Goal: Information Seeking & Learning: Find specific fact

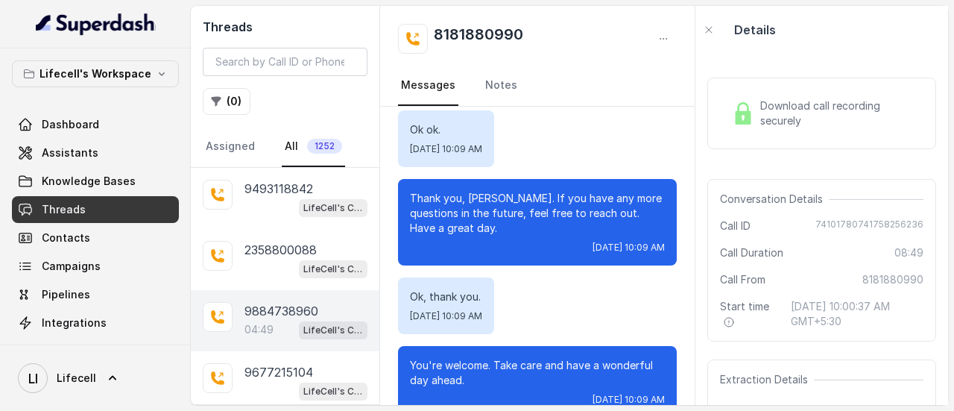
click at [309, 312] on p "9884738960" at bounding box center [282, 311] width 74 height 18
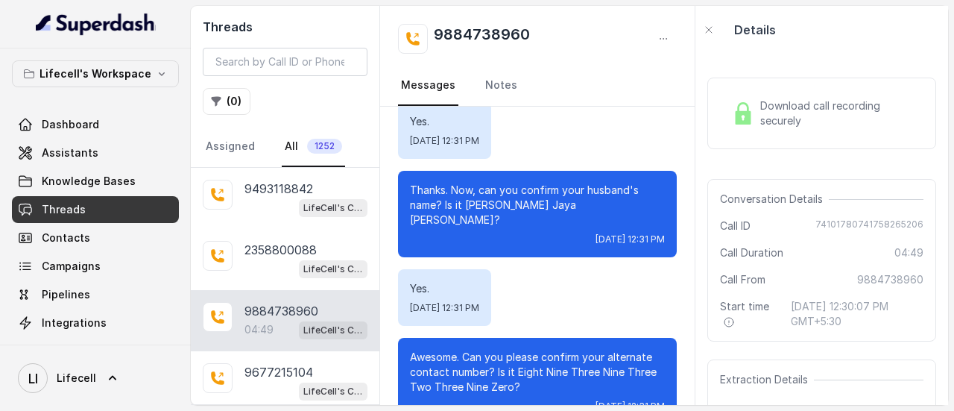
scroll to position [981, 0]
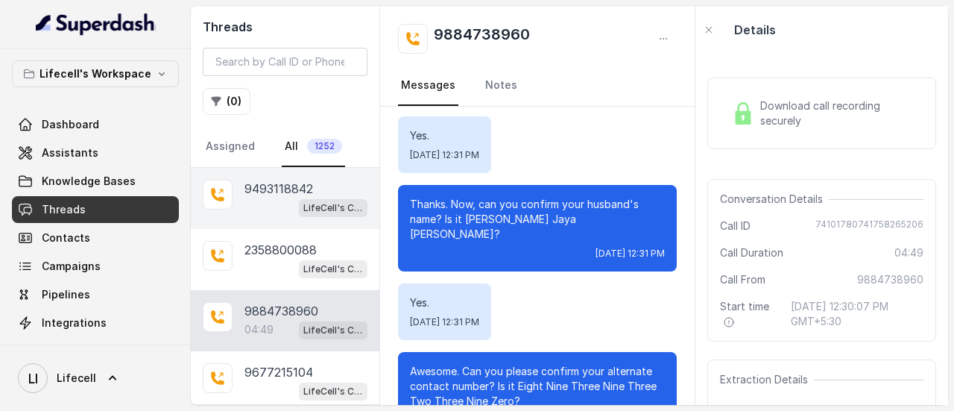
click at [327, 194] on div "9493118842" at bounding box center [306, 189] width 123 height 18
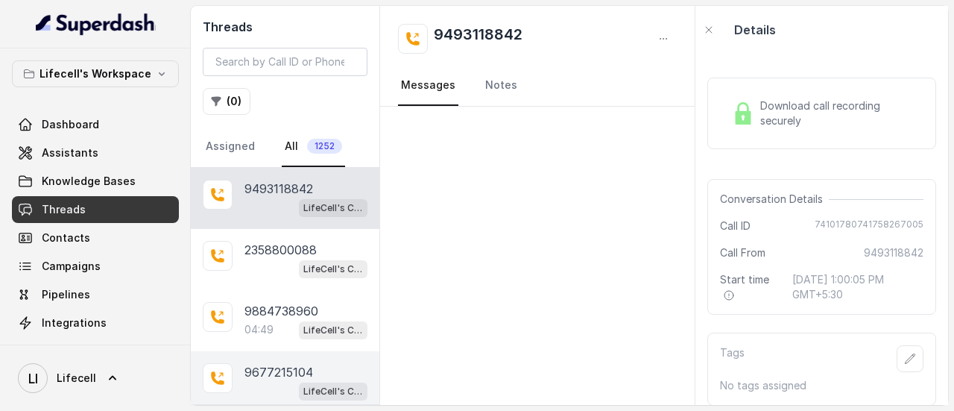
click at [319, 372] on div "9677215104" at bounding box center [306, 372] width 123 height 18
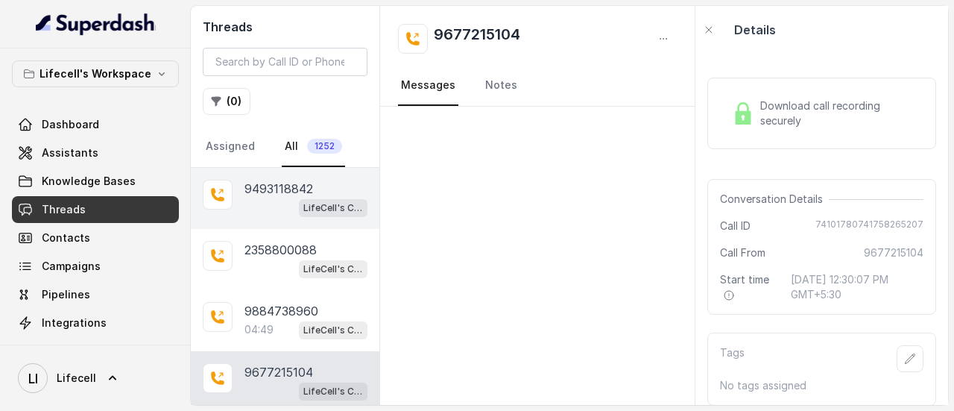
click at [279, 182] on p "9493118842" at bounding box center [279, 189] width 69 height 18
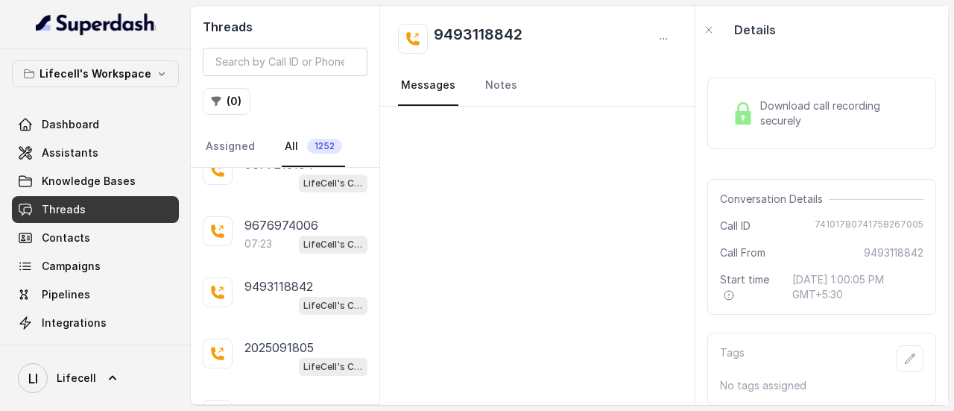
scroll to position [416, 0]
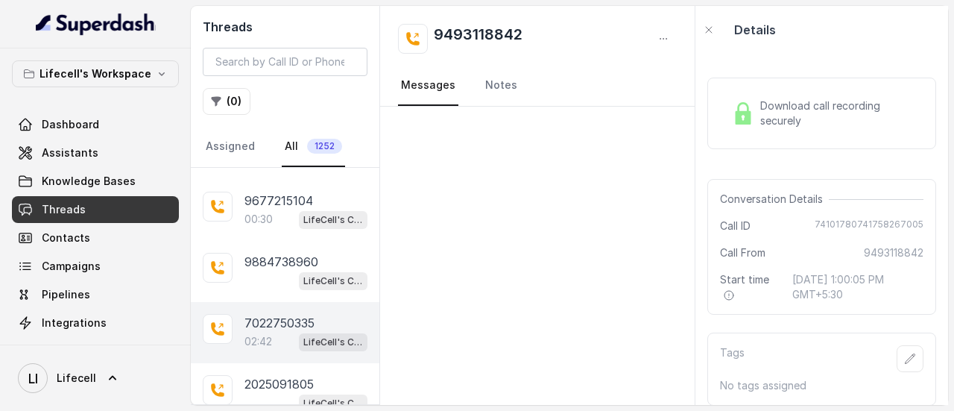
click at [280, 314] on p "7022750335" at bounding box center [280, 323] width 70 height 18
